Goal: Transaction & Acquisition: Purchase product/service

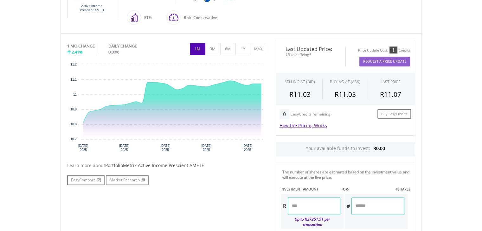
scroll to position [148, 0]
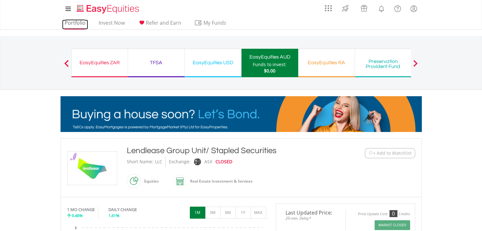
click at [82, 28] on link "Portfolio" at bounding box center [75, 25] width 26 height 10
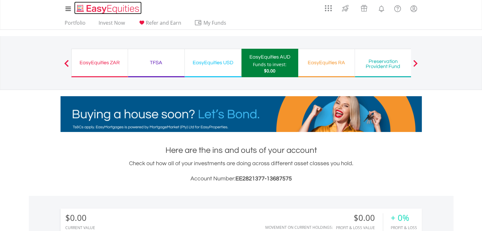
click at [110, 9] on img "Home page" at bounding box center [108, 9] width 66 height 10
